Goal: Information Seeking & Learning: Learn about a topic

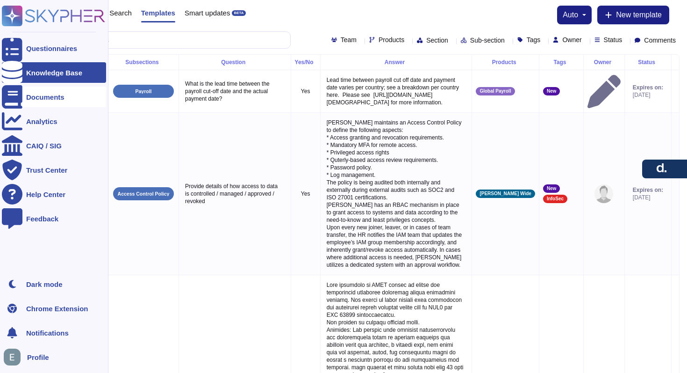
click at [22, 99] on div at bounding box center [12, 97] width 21 height 21
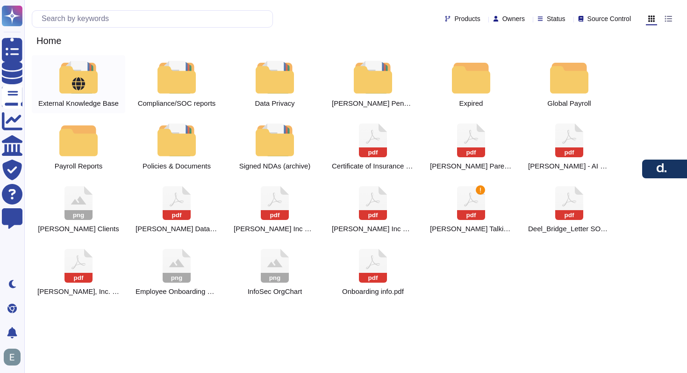
click at [84, 85] on icon at bounding box center [78, 83] width 13 height 13
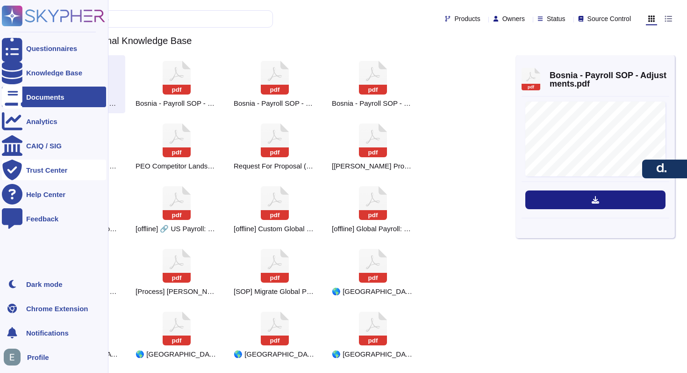
click at [18, 169] on div at bounding box center [12, 169] width 21 height 21
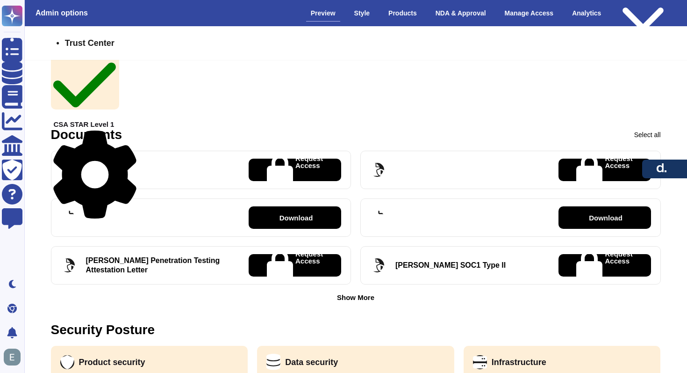
scroll to position [279, 0]
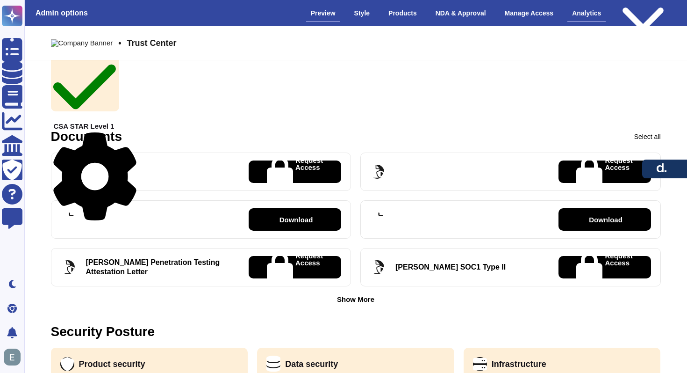
click at [569, 15] on div "Analytics" at bounding box center [587, 13] width 38 height 16
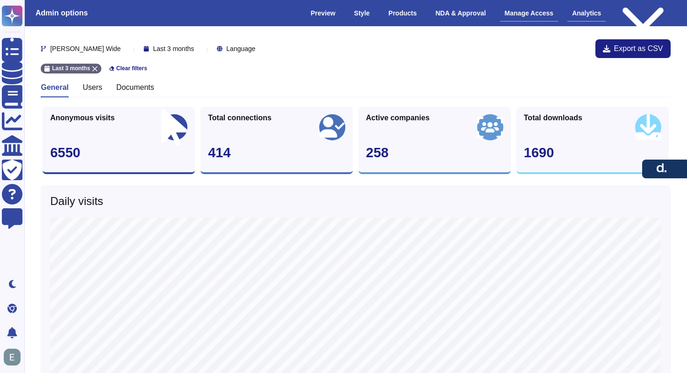
click at [535, 13] on div "Manage Access" at bounding box center [529, 13] width 58 height 16
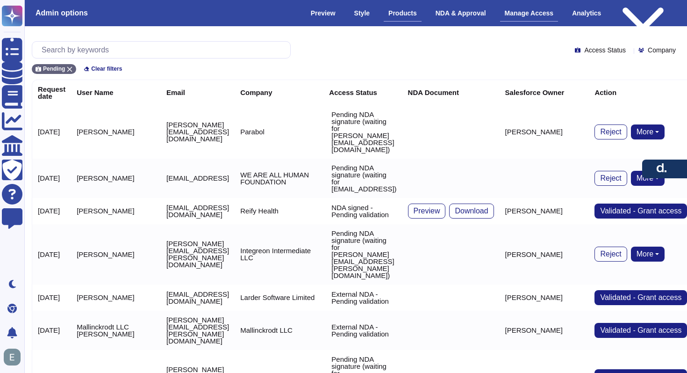
click at [404, 8] on div "Products" at bounding box center [403, 13] width 38 height 16
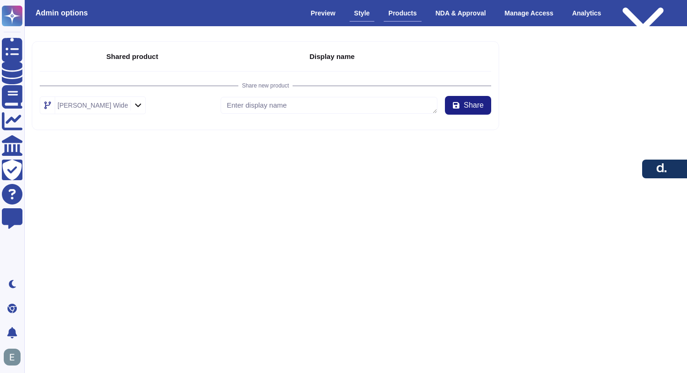
click at [353, 16] on div "Style" at bounding box center [362, 13] width 25 height 16
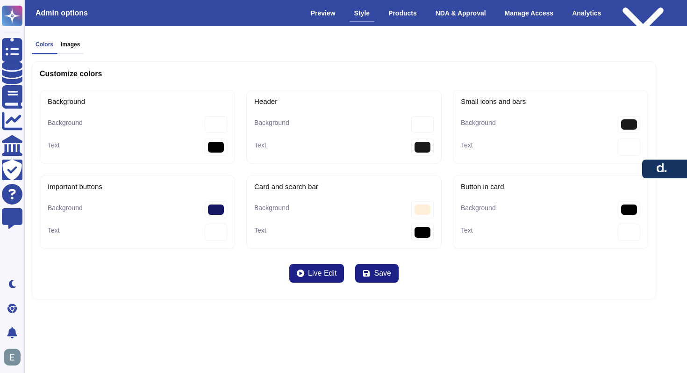
type bar-Text "#000000"
click at [324, 13] on div "Preview" at bounding box center [323, 13] width 34 height 16
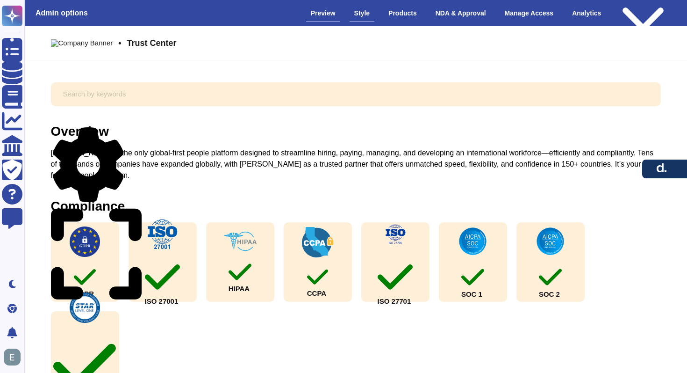
click at [350, 16] on div "Style" at bounding box center [362, 13] width 25 height 16
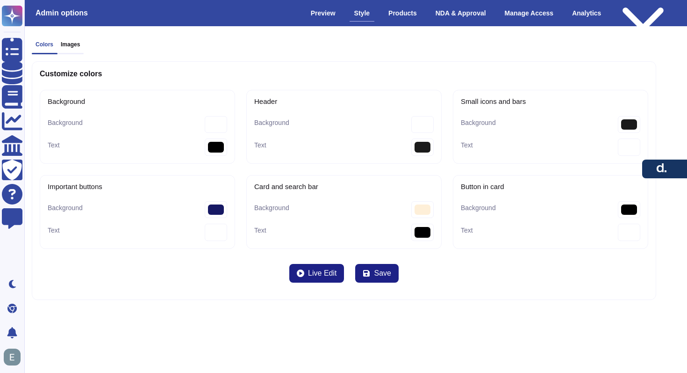
type bar-Text "#000000"
click at [326, 16] on div "Preview" at bounding box center [323, 13] width 34 height 16
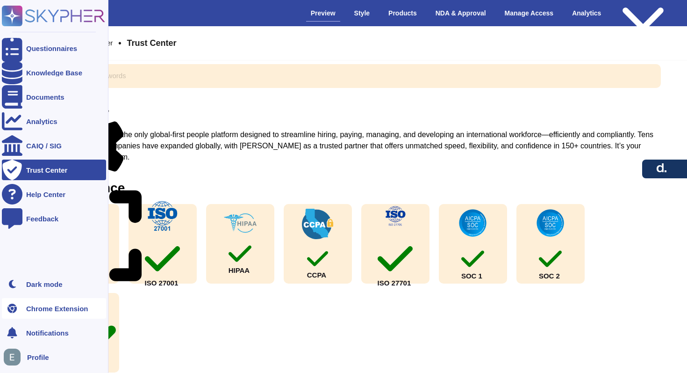
scroll to position [17, 0]
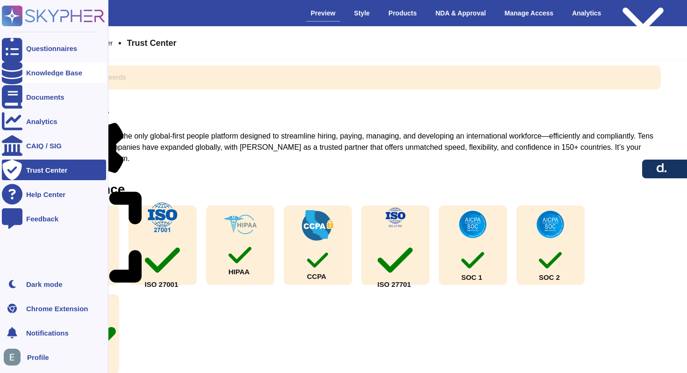
click at [70, 72] on div "Knowledge Base" at bounding box center [54, 72] width 56 height 7
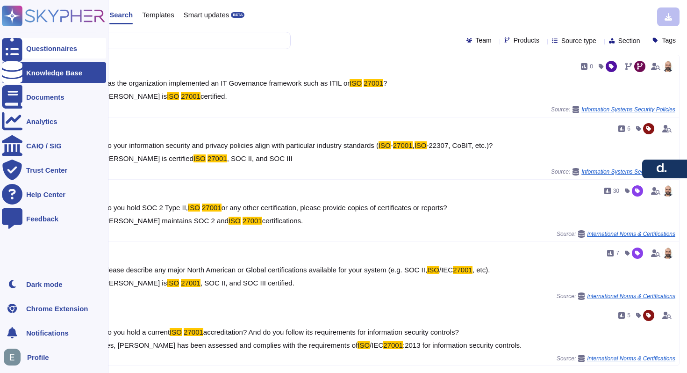
type input "ISO 27001"
click at [8, 46] on div at bounding box center [12, 48] width 21 height 21
